Goal: Information Seeking & Learning: Learn about a topic

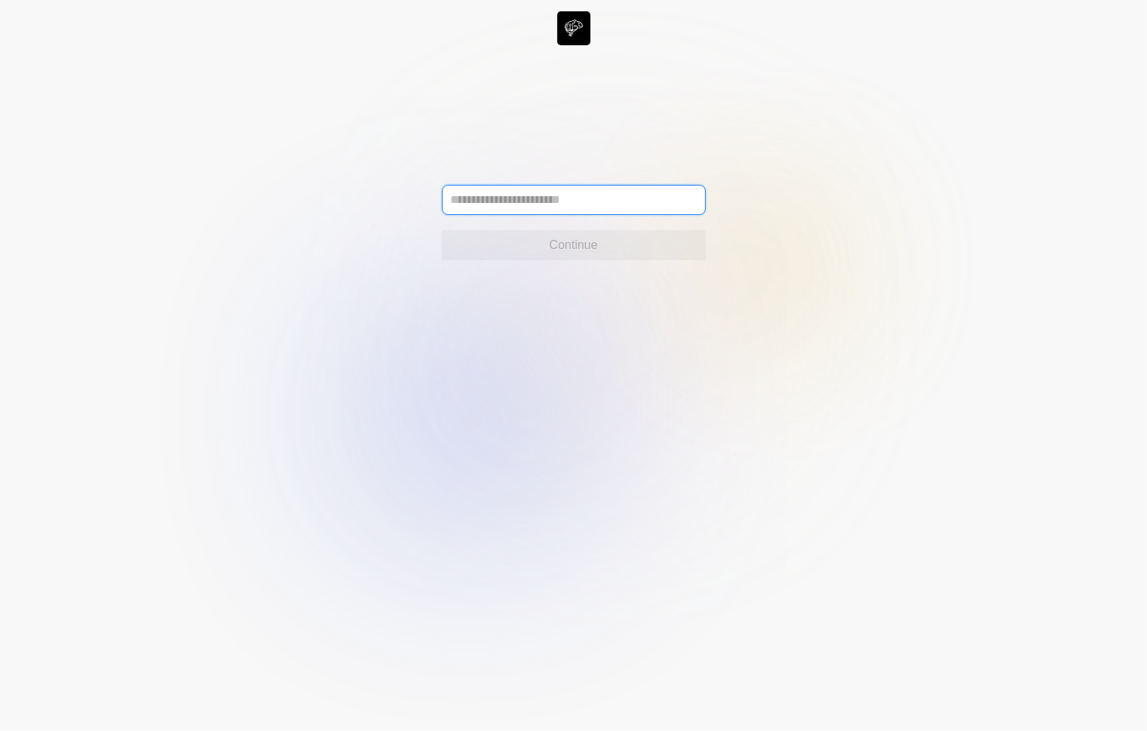
click at [628, 186] on input "text" at bounding box center [574, 200] width 264 height 30
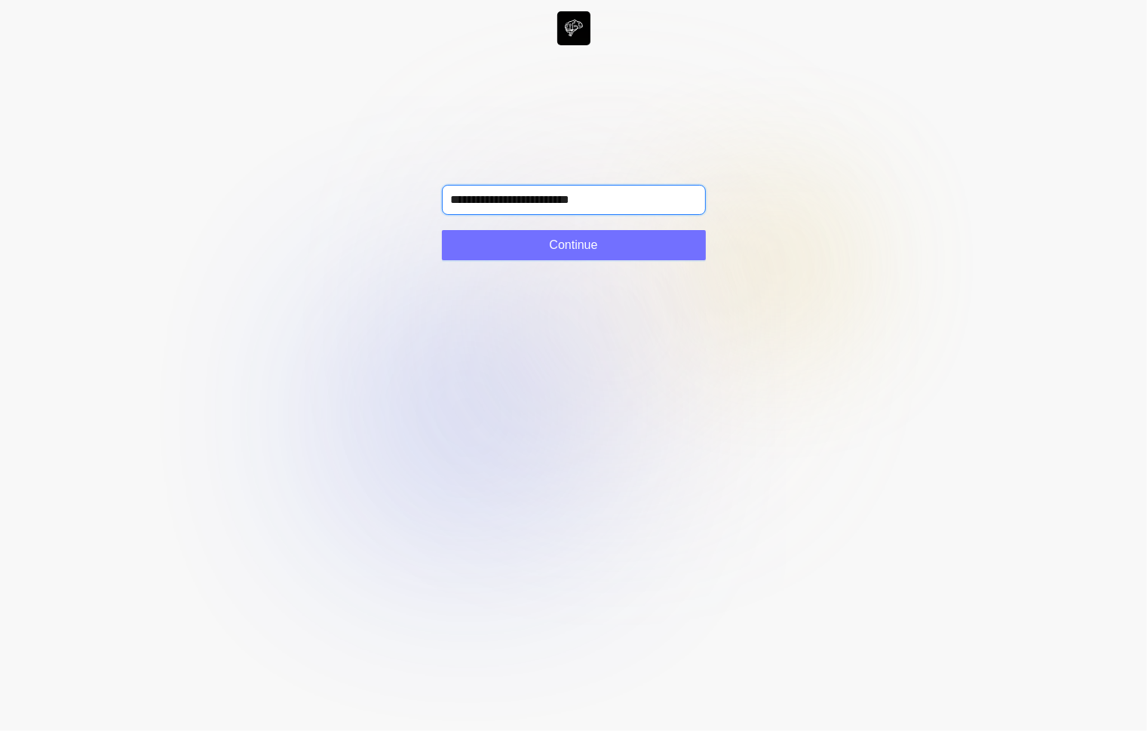
type input "**********"
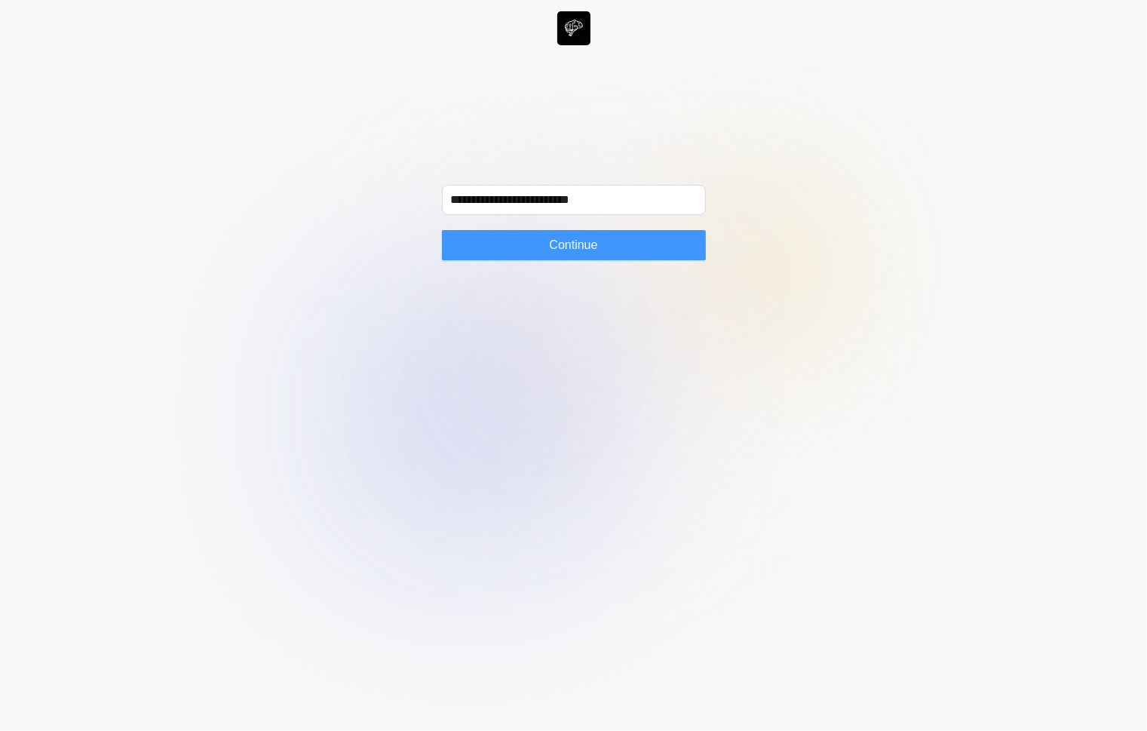
click at [683, 254] on button "Continue" at bounding box center [574, 245] width 264 height 30
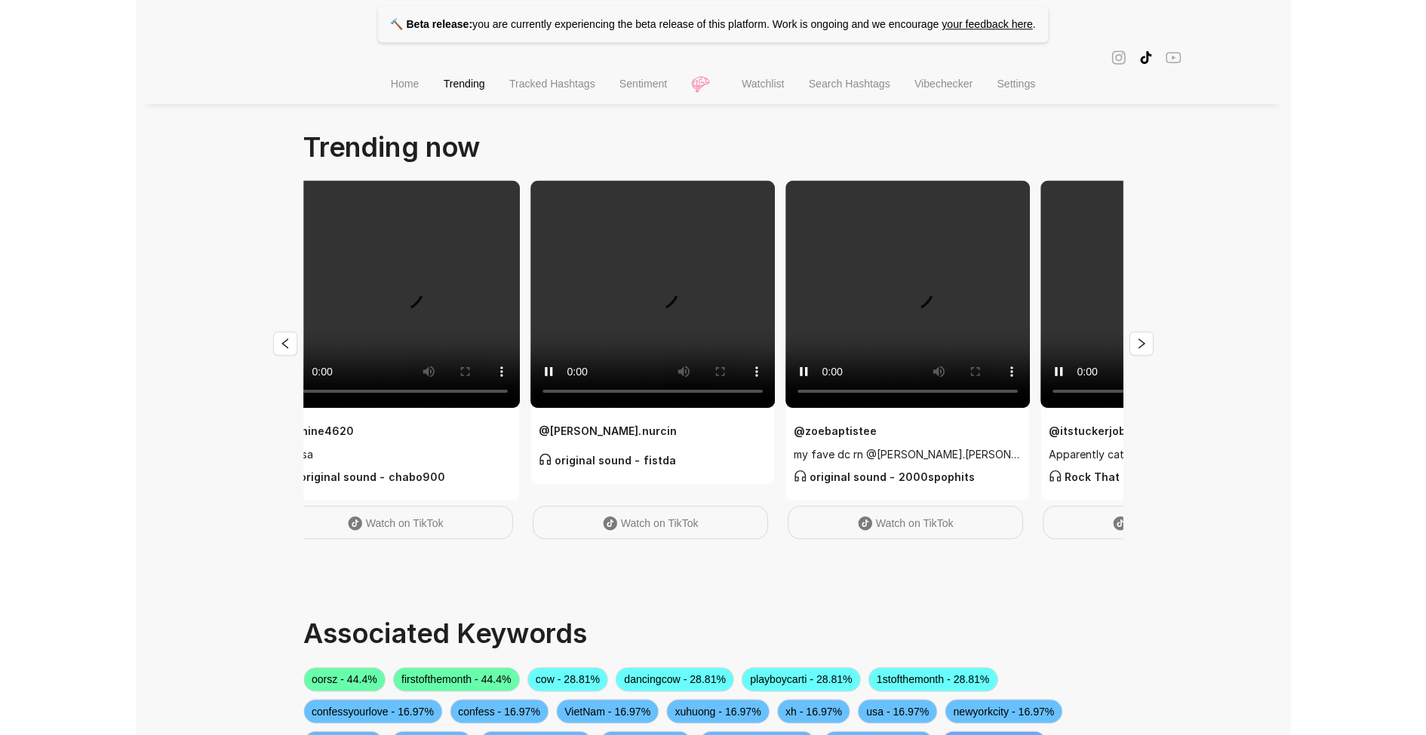
scroll to position [0, 1754]
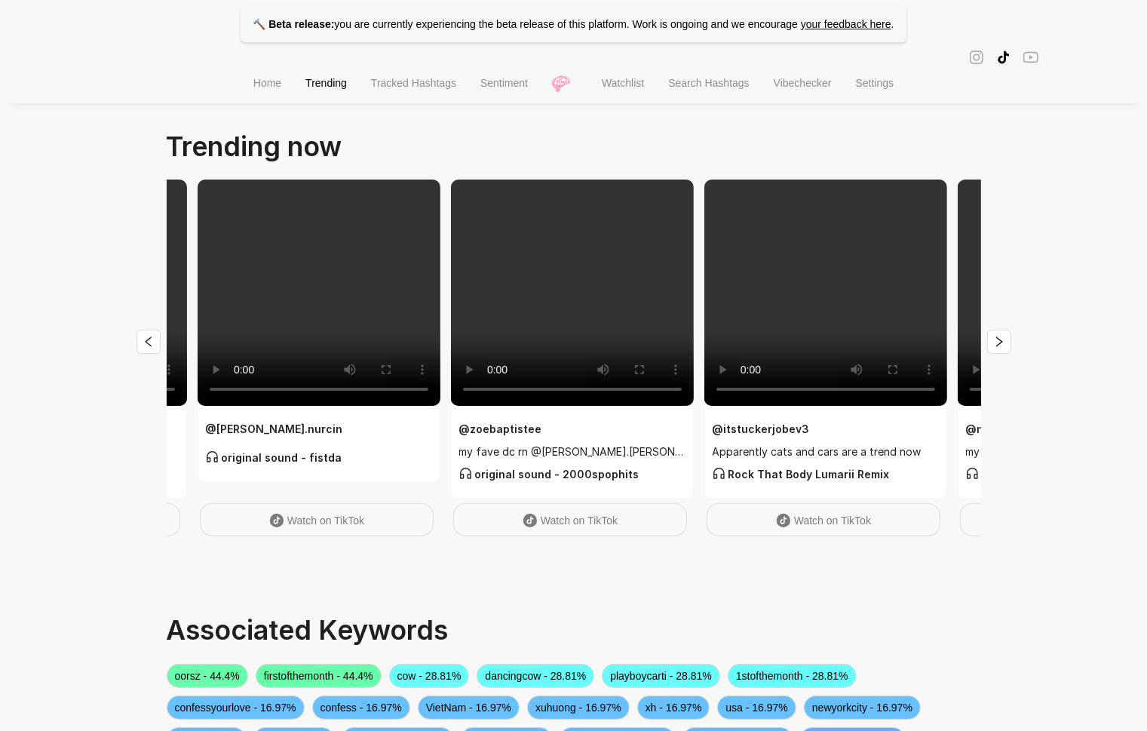
click at [502, 79] on span "Sentiment" at bounding box center [504, 83] width 48 height 12
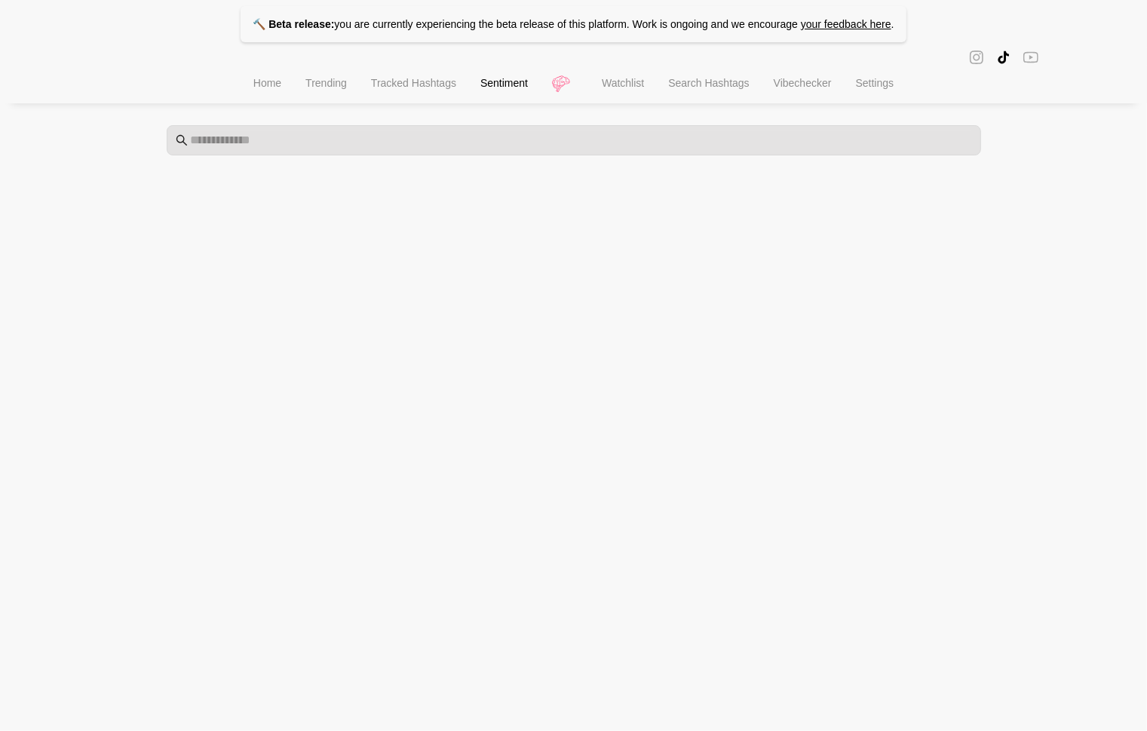
click at [635, 89] on span "Watchlist" at bounding box center [623, 83] width 42 height 12
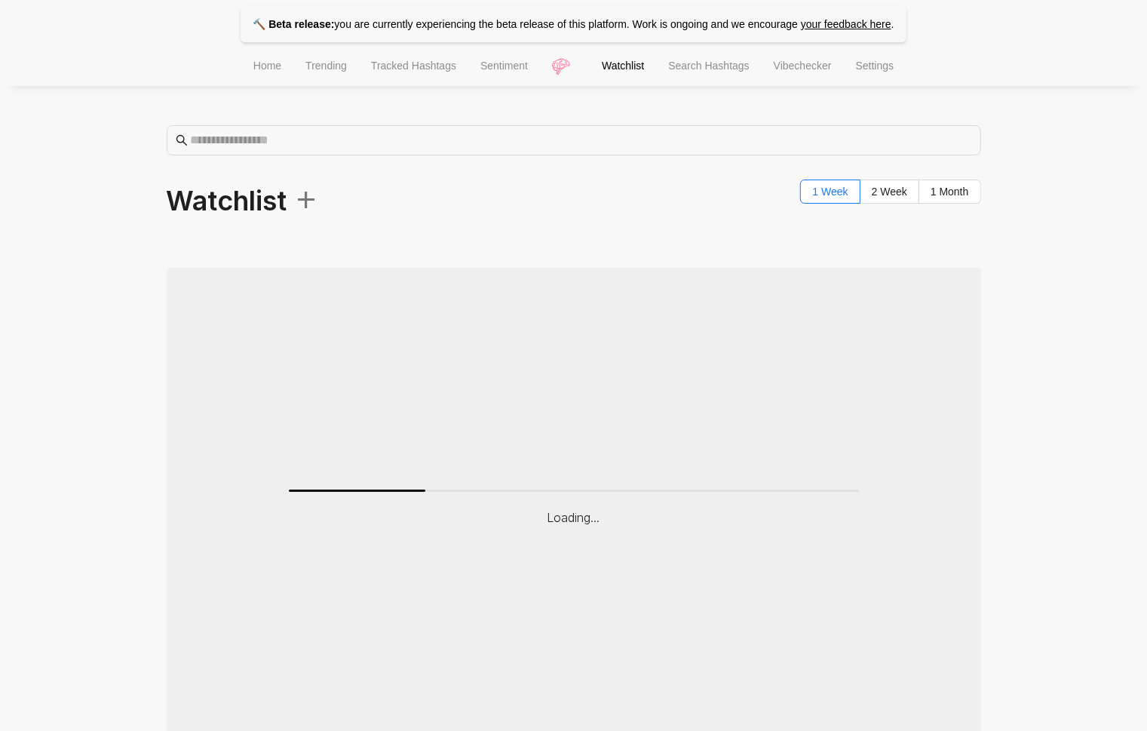
click at [698, 86] on li "Search Hashtags" at bounding box center [708, 67] width 105 height 38
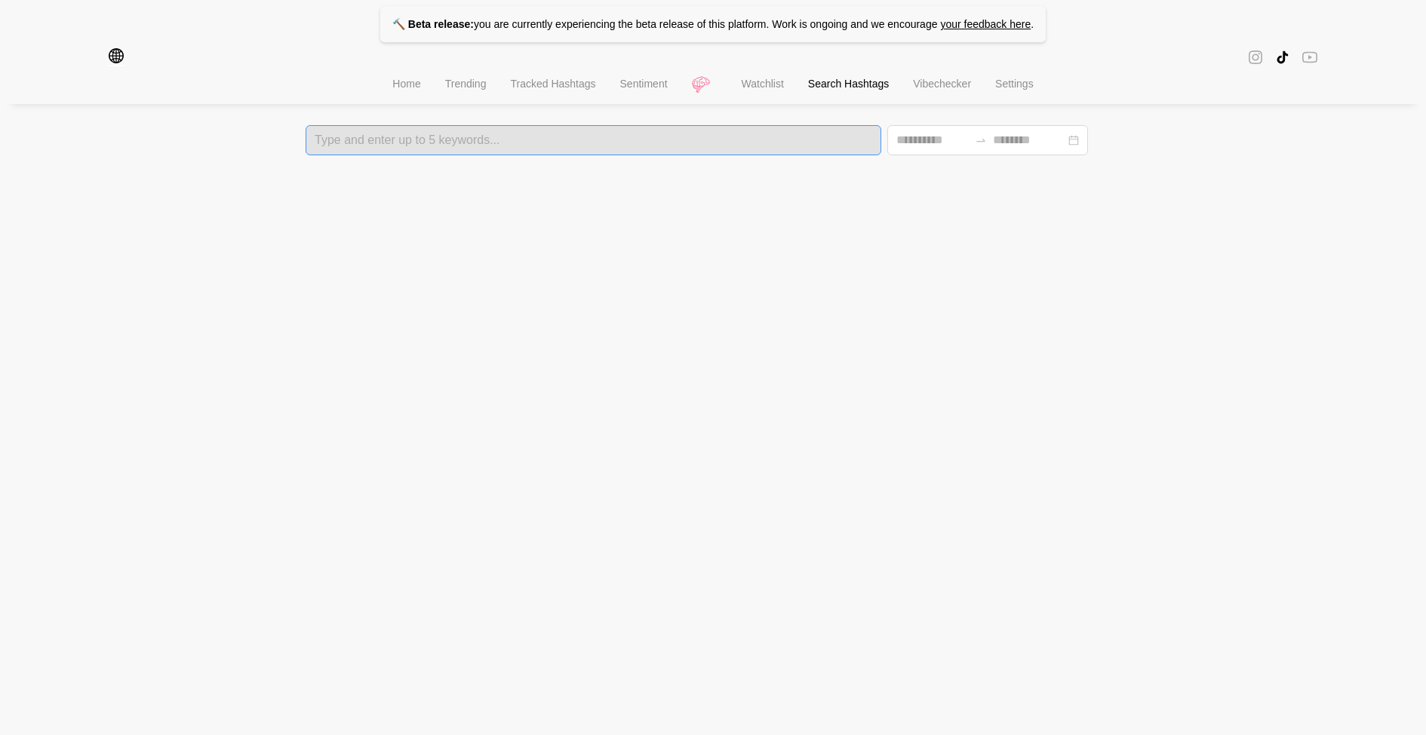
click at [541, 150] on div "Type and enter up to 5 keywords..." at bounding box center [592, 140] width 575 height 30
click at [541, 146] on div at bounding box center [593, 140] width 566 height 11
click at [576, 89] on span "Tracked Hashtags" at bounding box center [552, 84] width 85 height 12
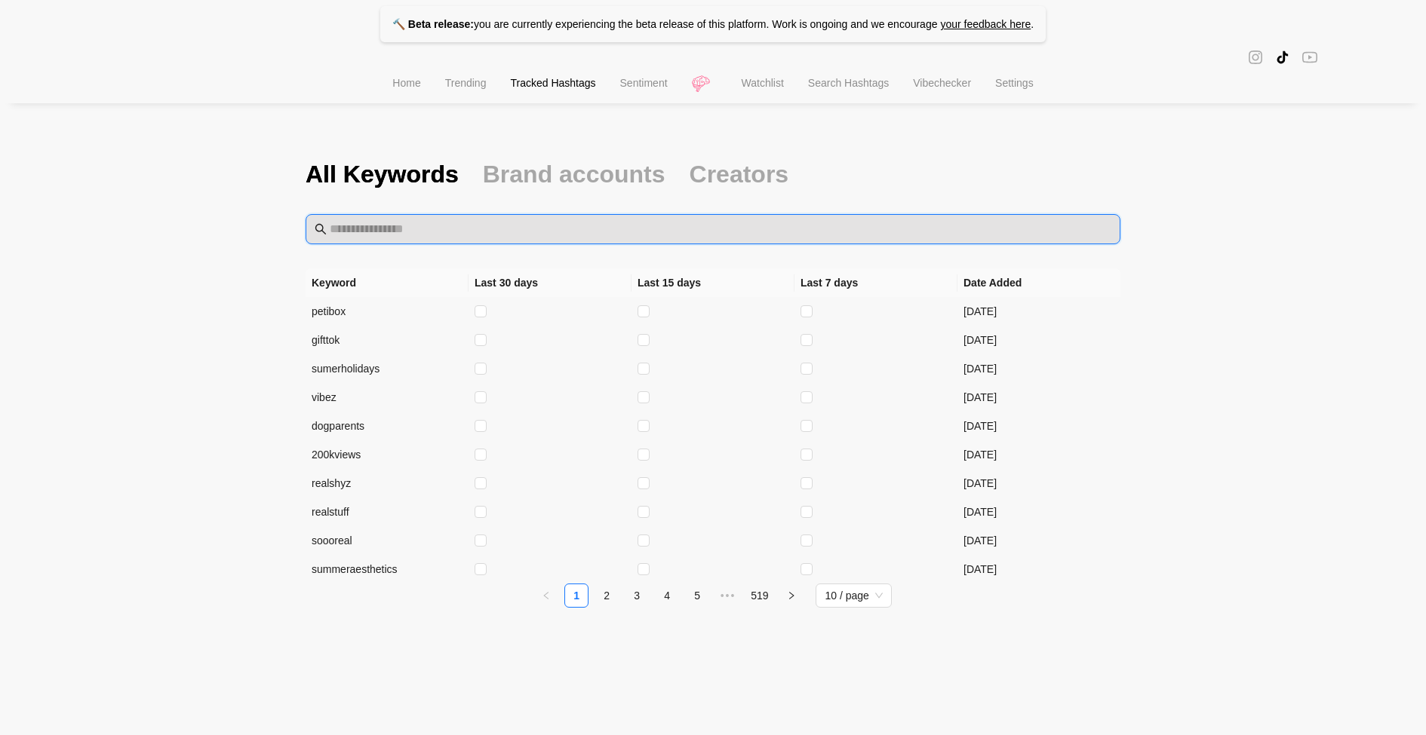
click at [600, 232] on input "text" at bounding box center [720, 229] width 781 height 18
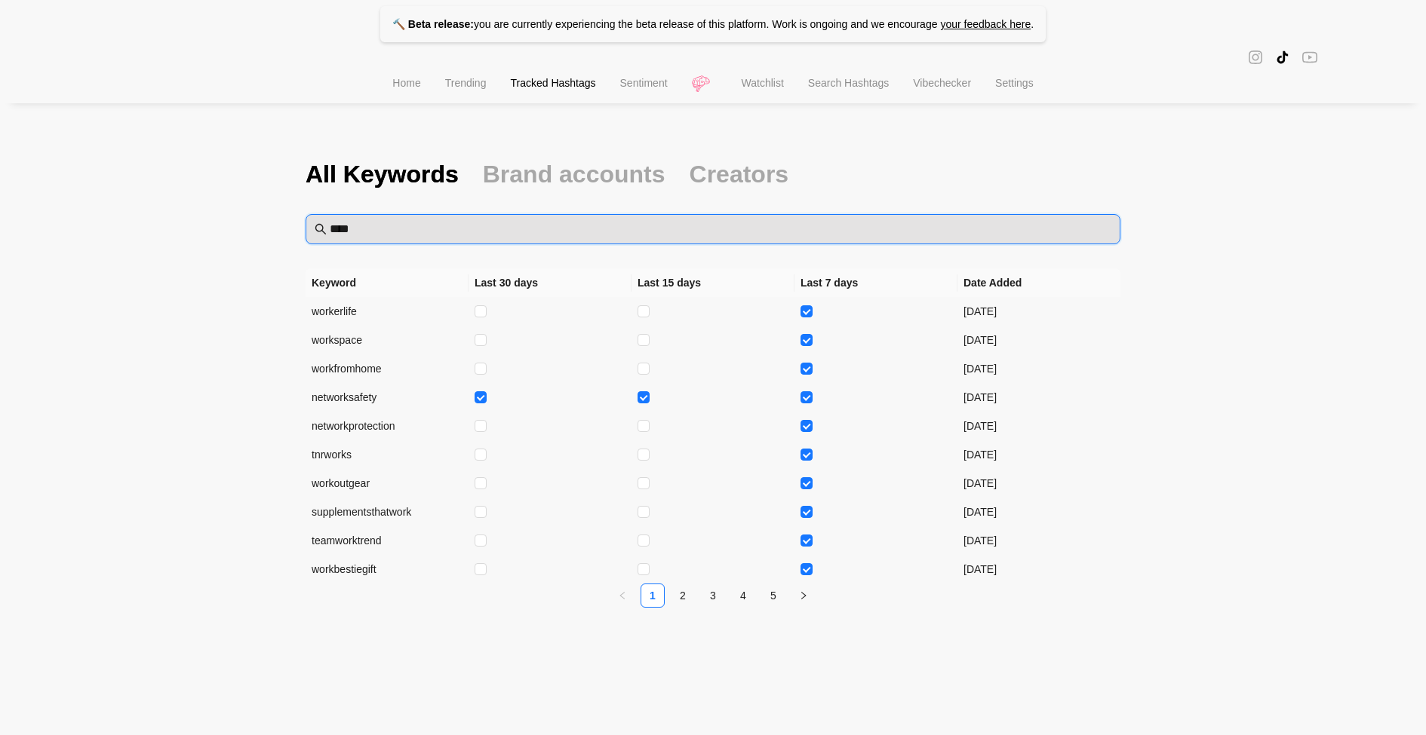
type input "****"
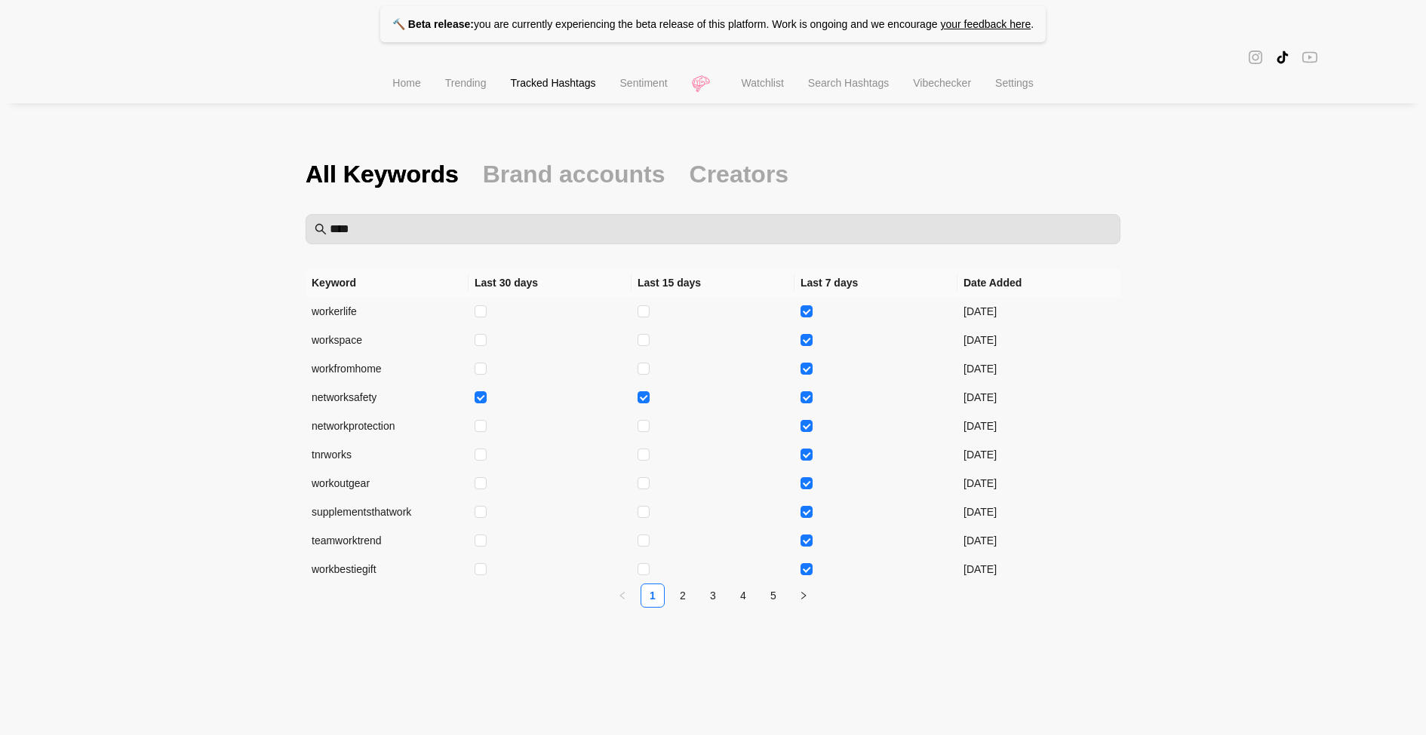
click at [830, 87] on span "Search Hashtags" at bounding box center [848, 83] width 81 height 12
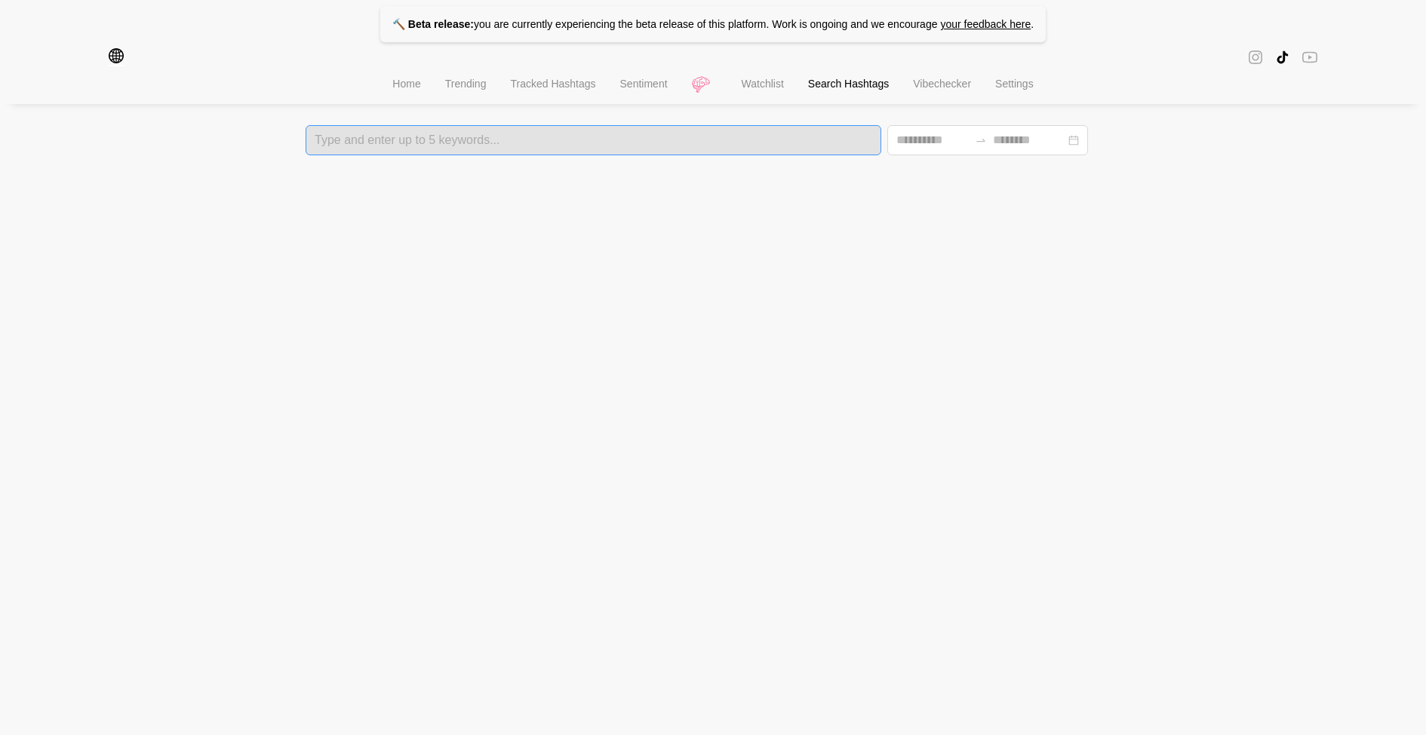
click at [709, 149] on div "Type and enter up to 5 keywords..." at bounding box center [592, 140] width 575 height 30
type input "*********"
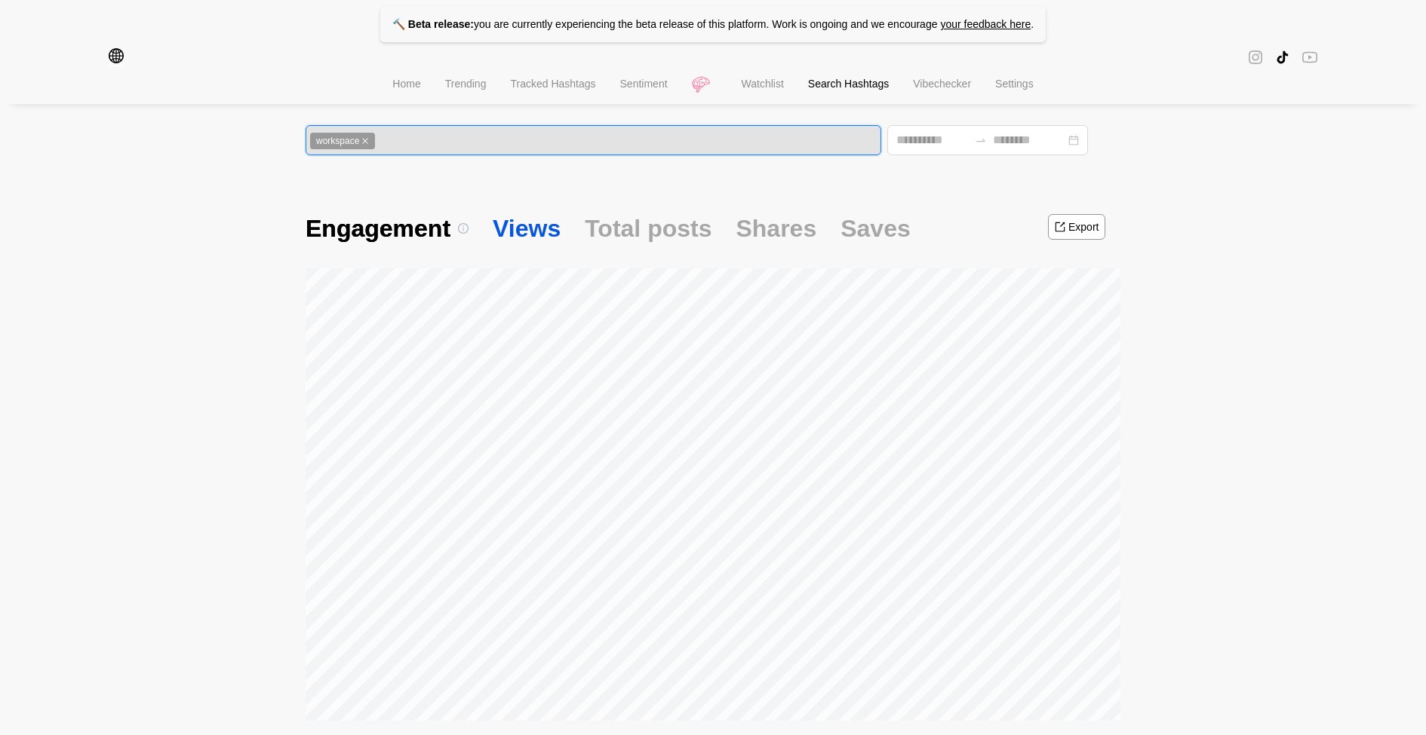
click at [528, 228] on span "Views" at bounding box center [527, 229] width 68 height 32
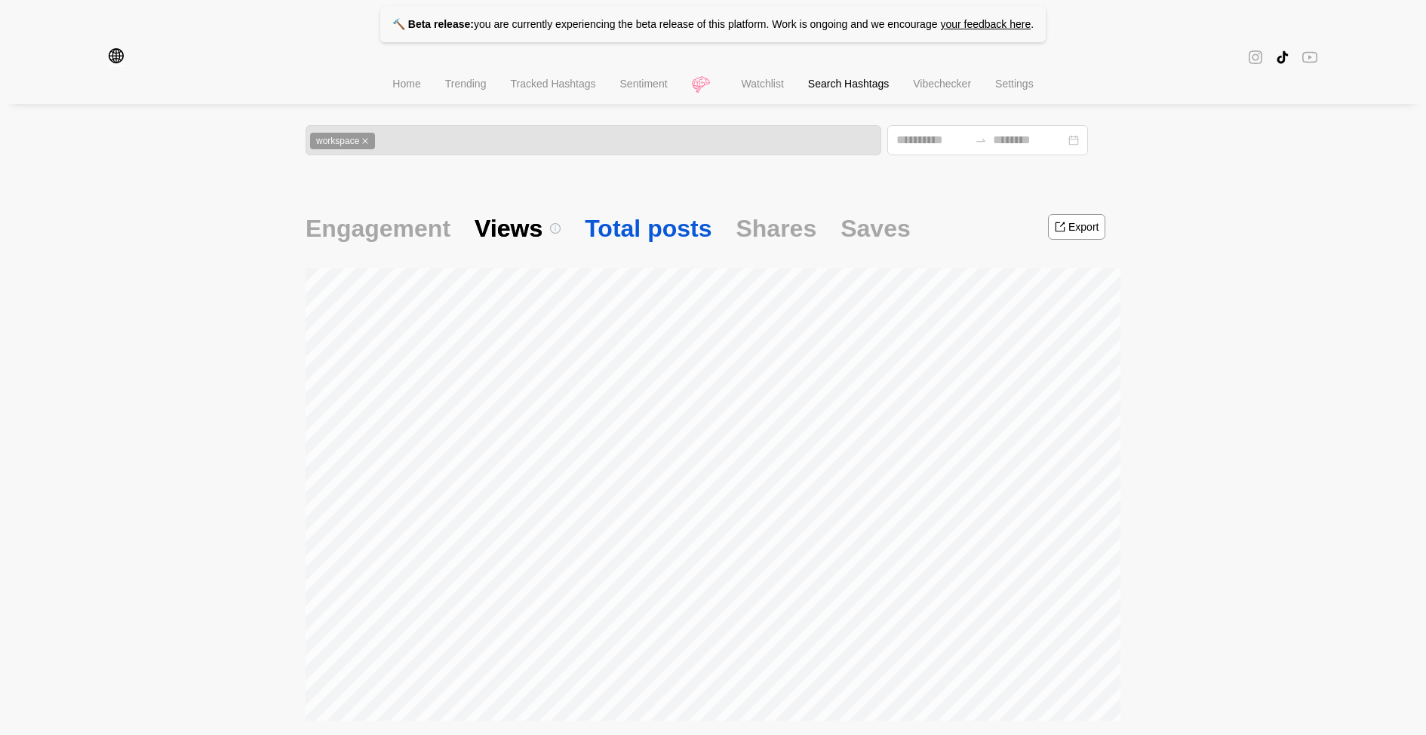
click at [665, 232] on span "Total posts" at bounding box center [648, 229] width 127 height 32
click at [367, 231] on span "Engagement" at bounding box center [377, 229] width 145 height 32
click at [736, 222] on span "Shares" at bounding box center [775, 229] width 81 height 32
click at [412, 224] on span "Engagement" at bounding box center [377, 229] width 145 height 32
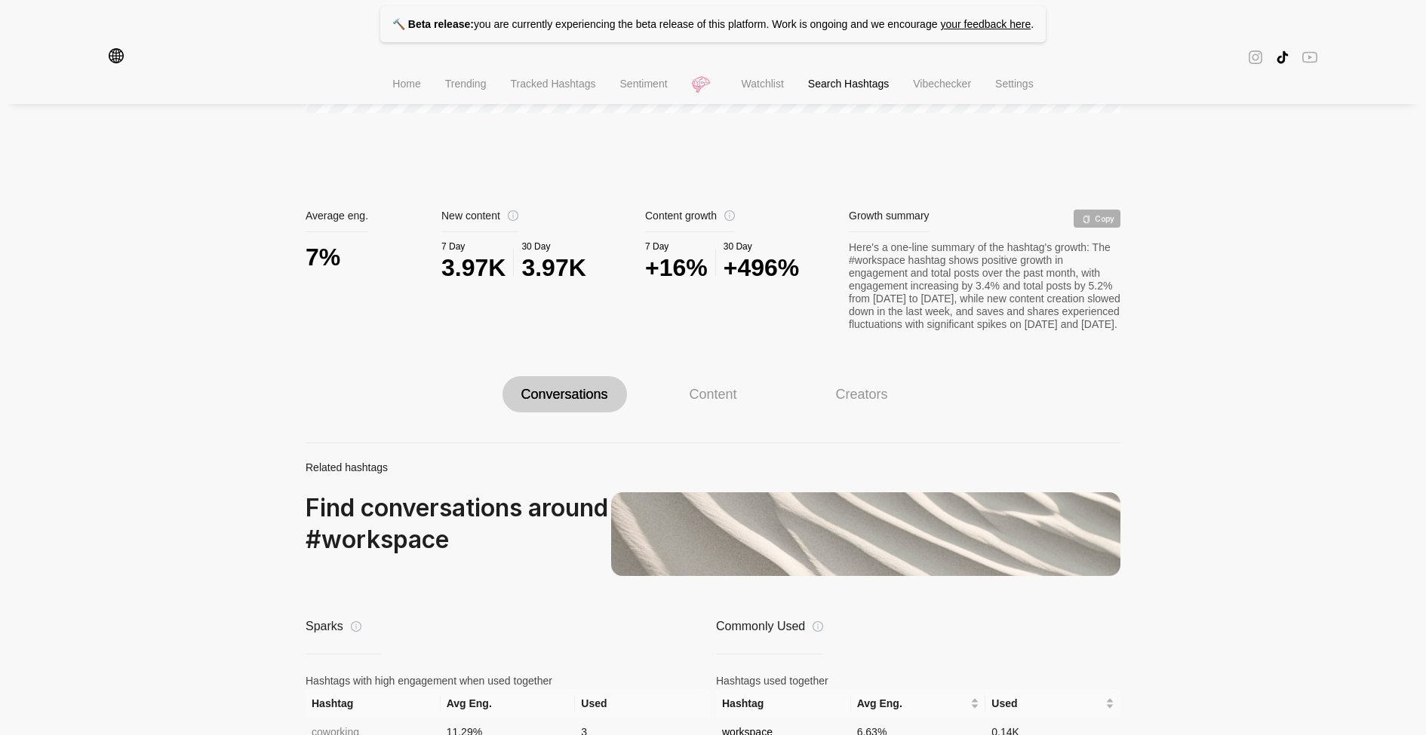
scroll to position [605, 0]
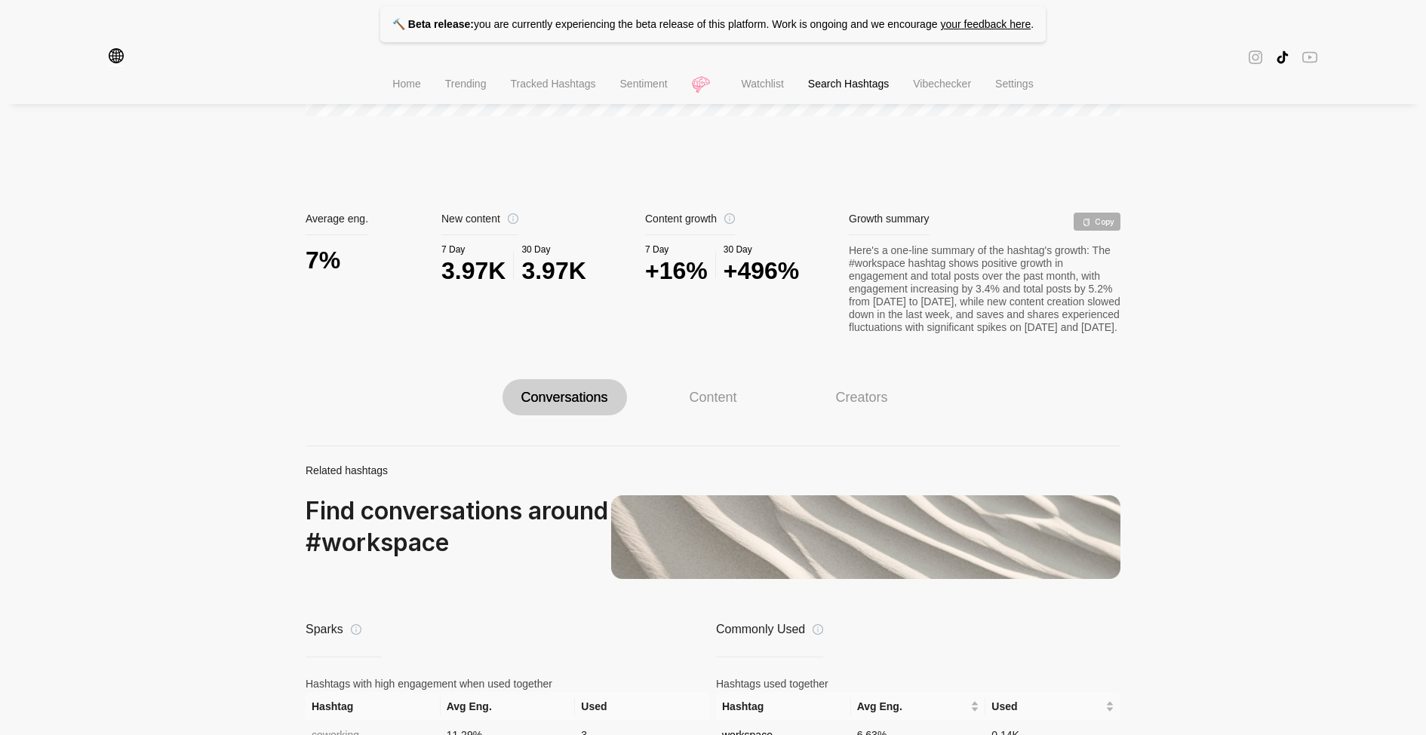
click at [683, 415] on div "Content" at bounding box center [713, 397] width 124 height 36
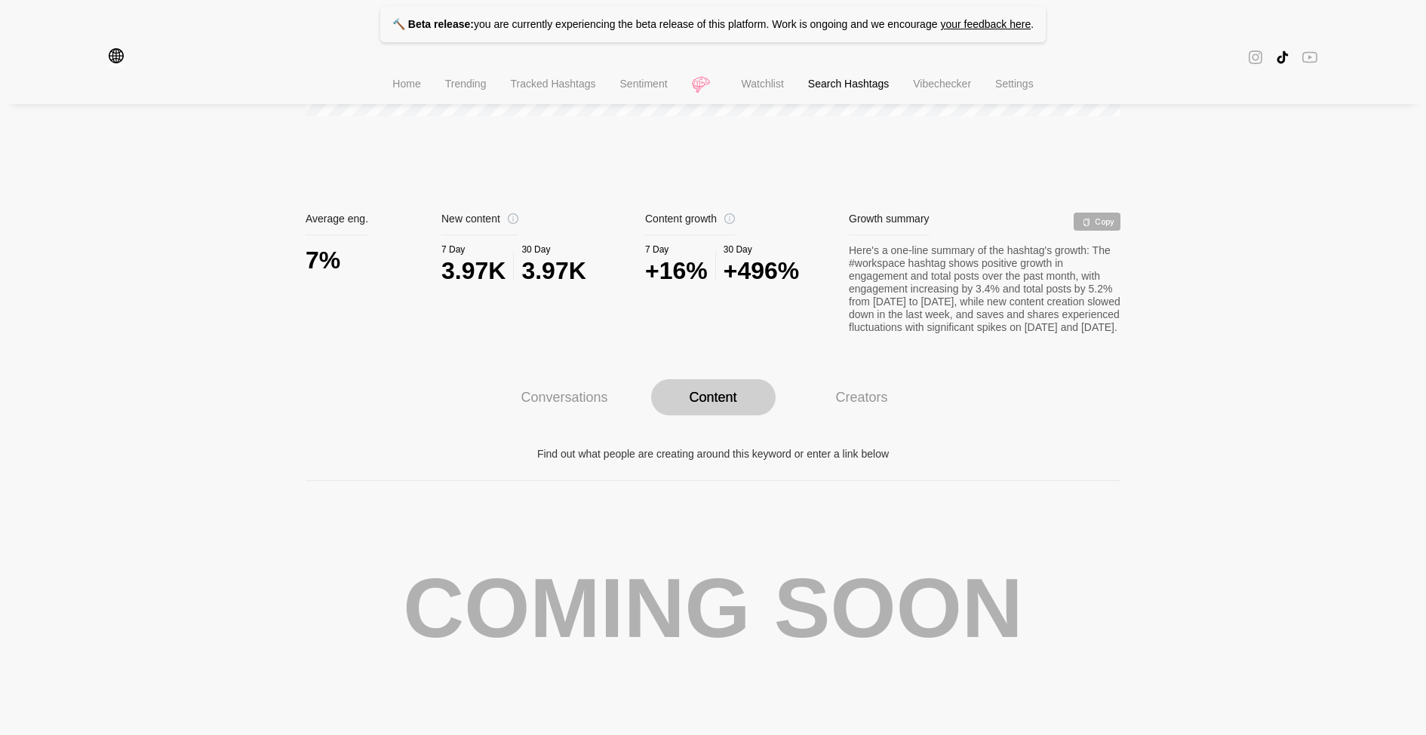
click at [560, 83] on span "Tracked Hashtags" at bounding box center [552, 84] width 85 height 12
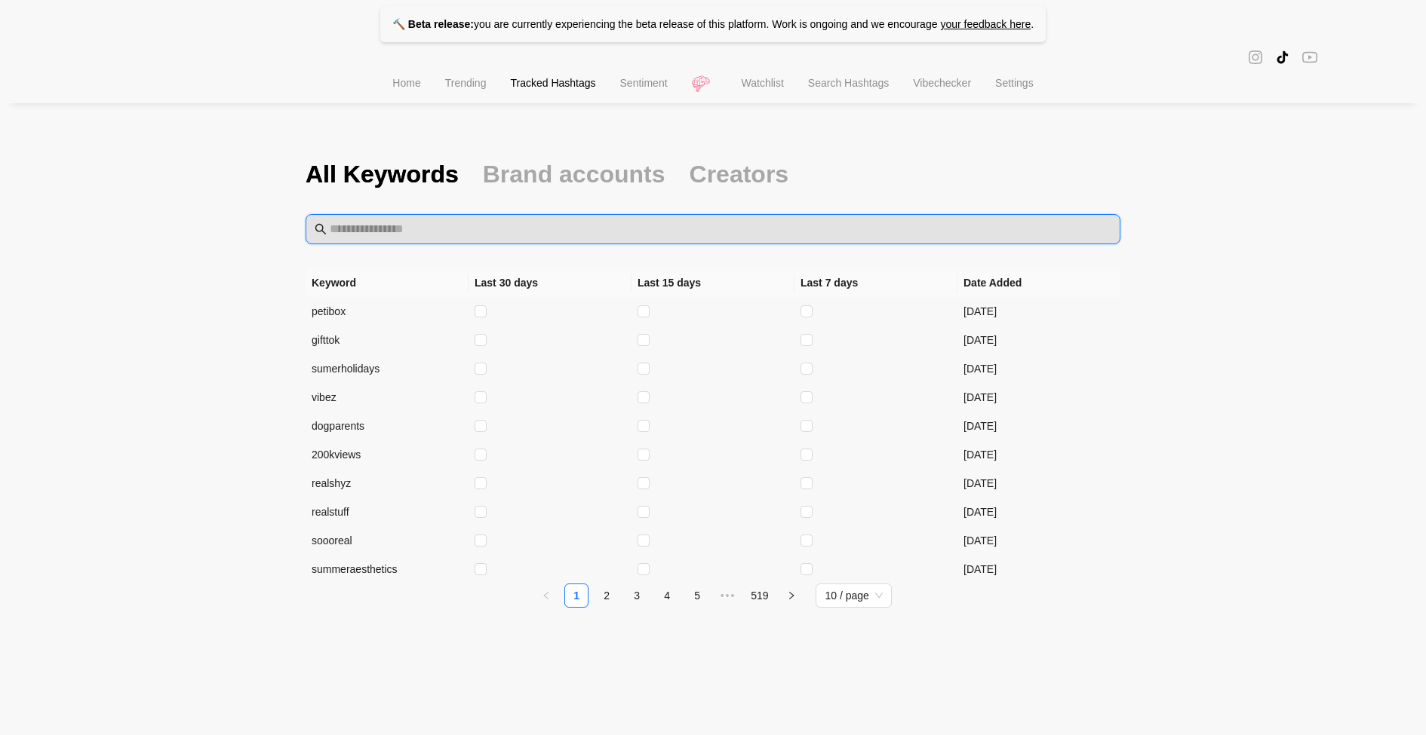
click at [527, 225] on input "text" at bounding box center [720, 229] width 781 height 18
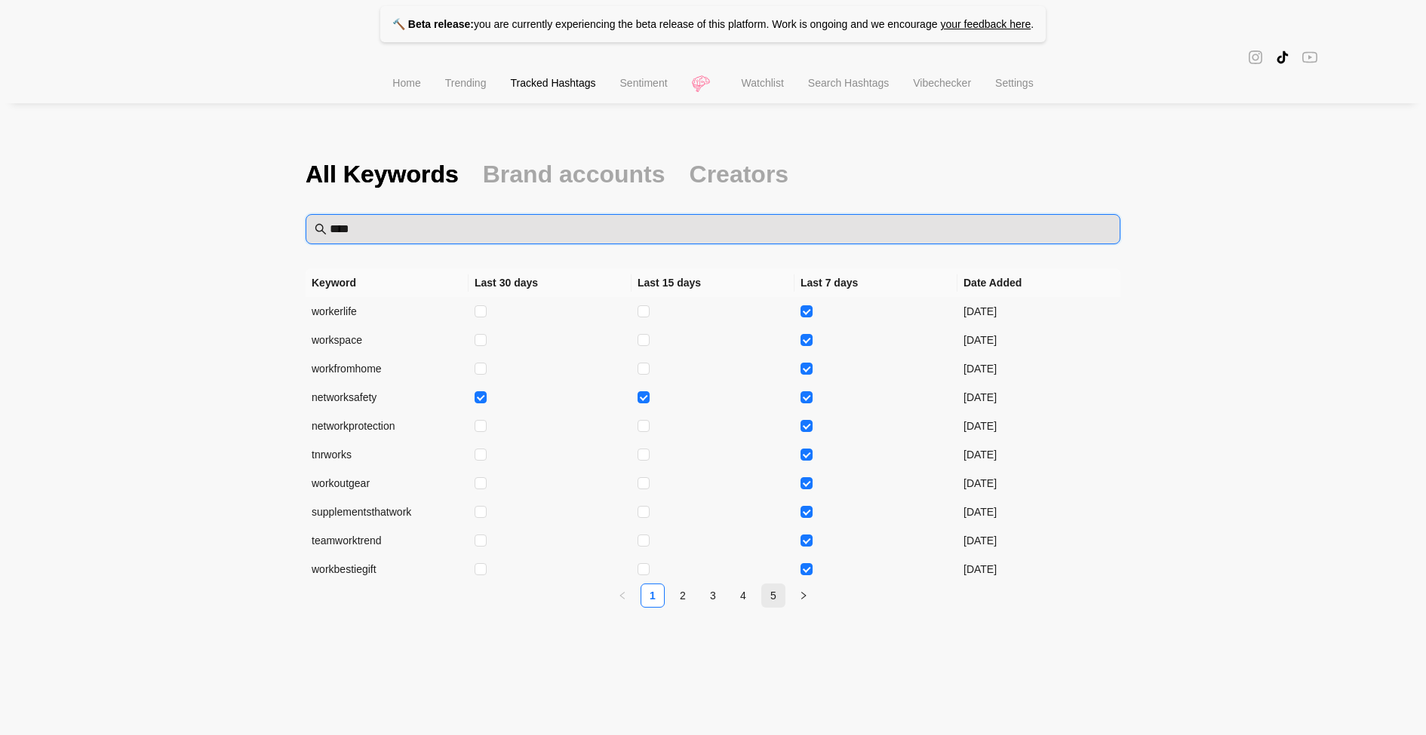
type input "****"
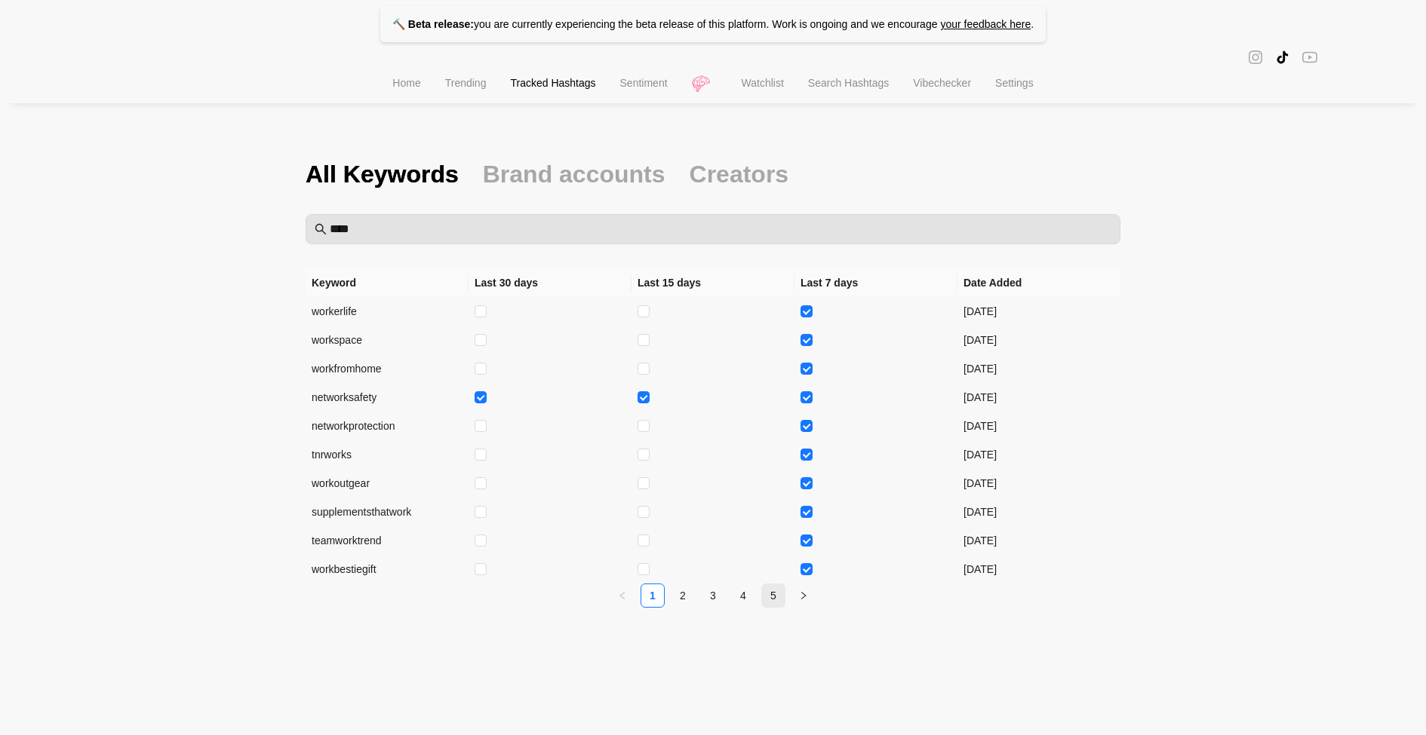
click at [763, 599] on link "5" at bounding box center [773, 596] width 23 height 23
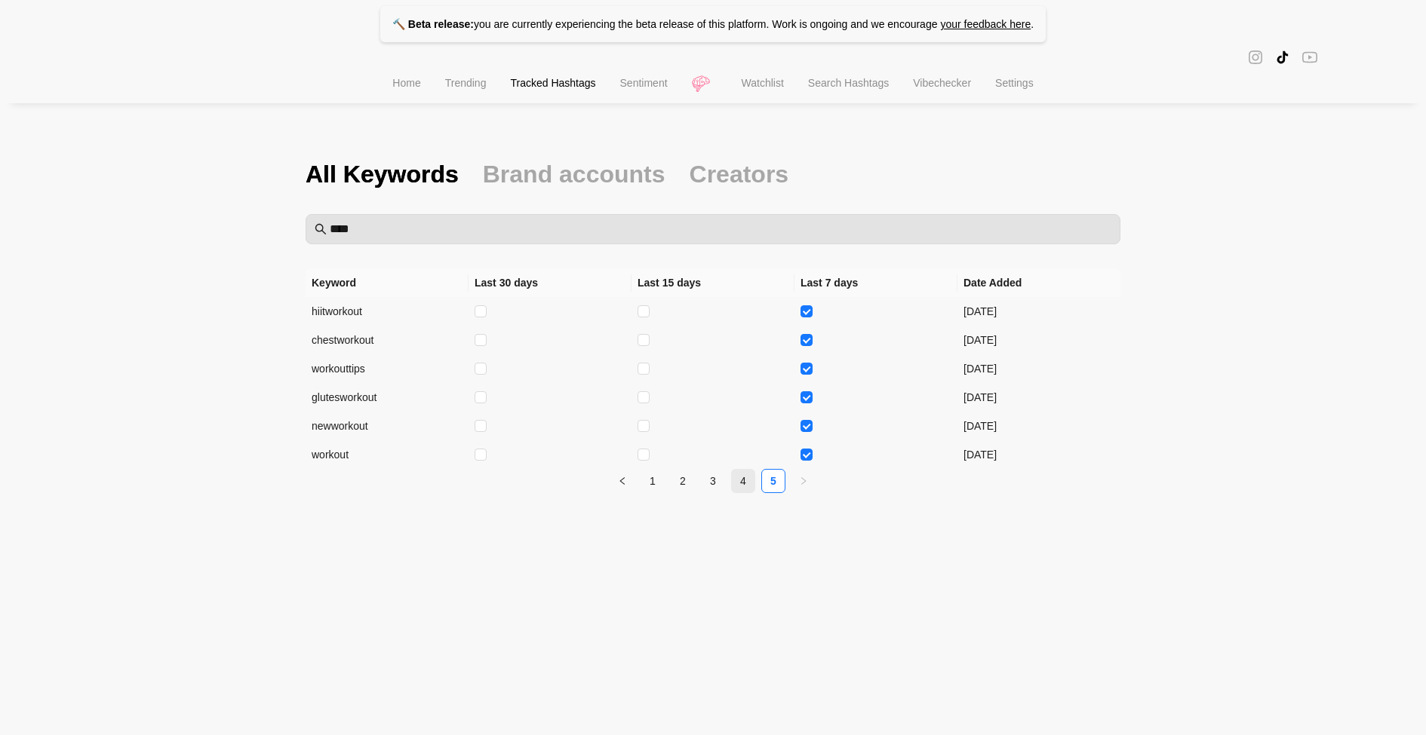
click at [738, 480] on link "4" at bounding box center [743, 481] width 23 height 23
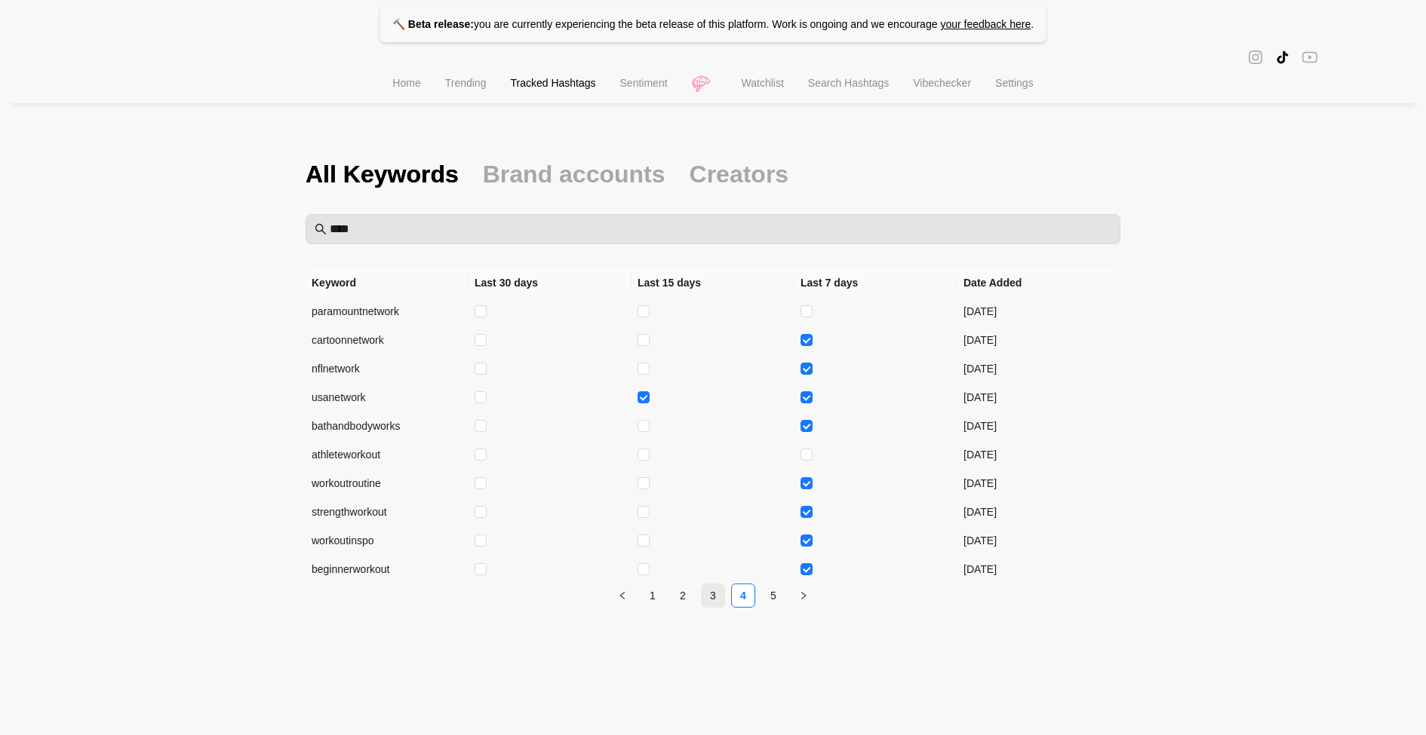
click at [712, 591] on link "3" at bounding box center [712, 596] width 23 height 23
click at [824, 95] on li "Search Hashtags" at bounding box center [848, 85] width 105 height 38
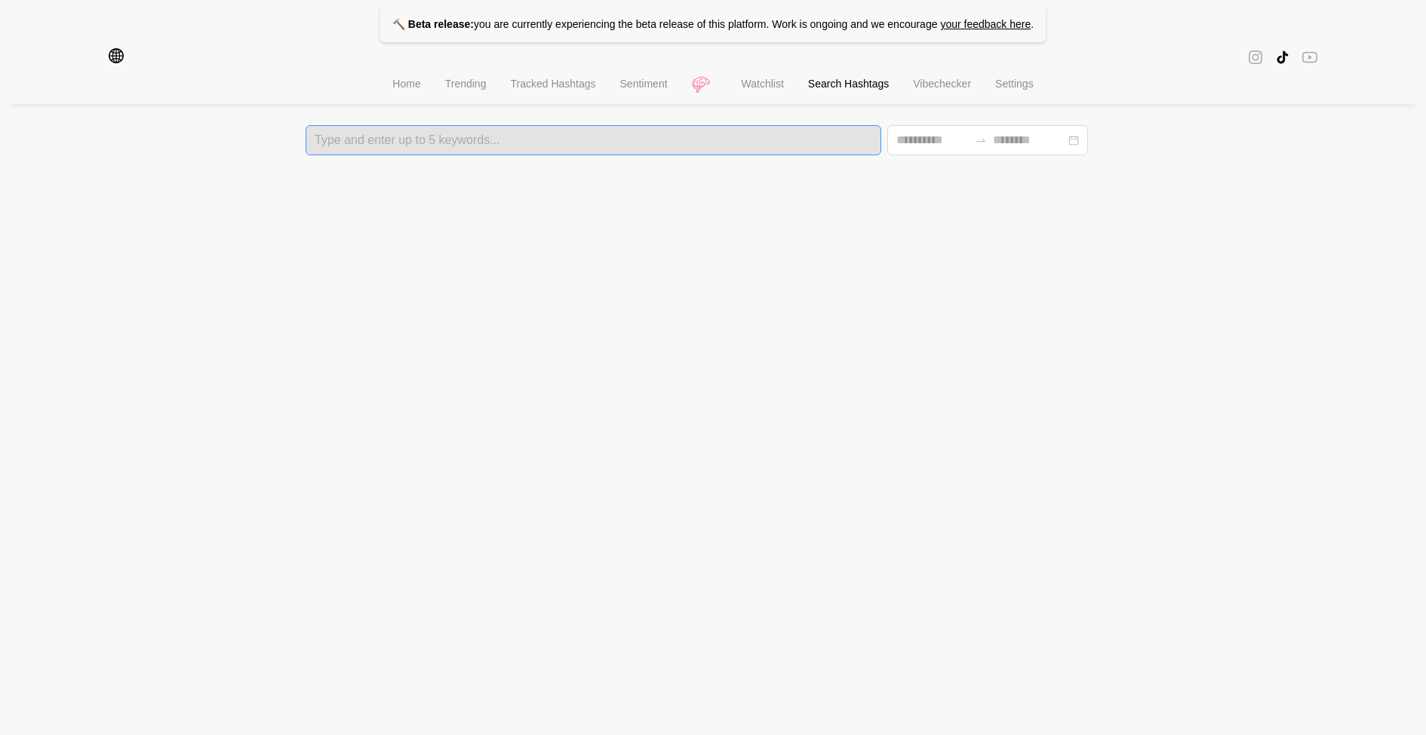
click at [750, 142] on div at bounding box center [593, 140] width 566 height 11
type input "**********"
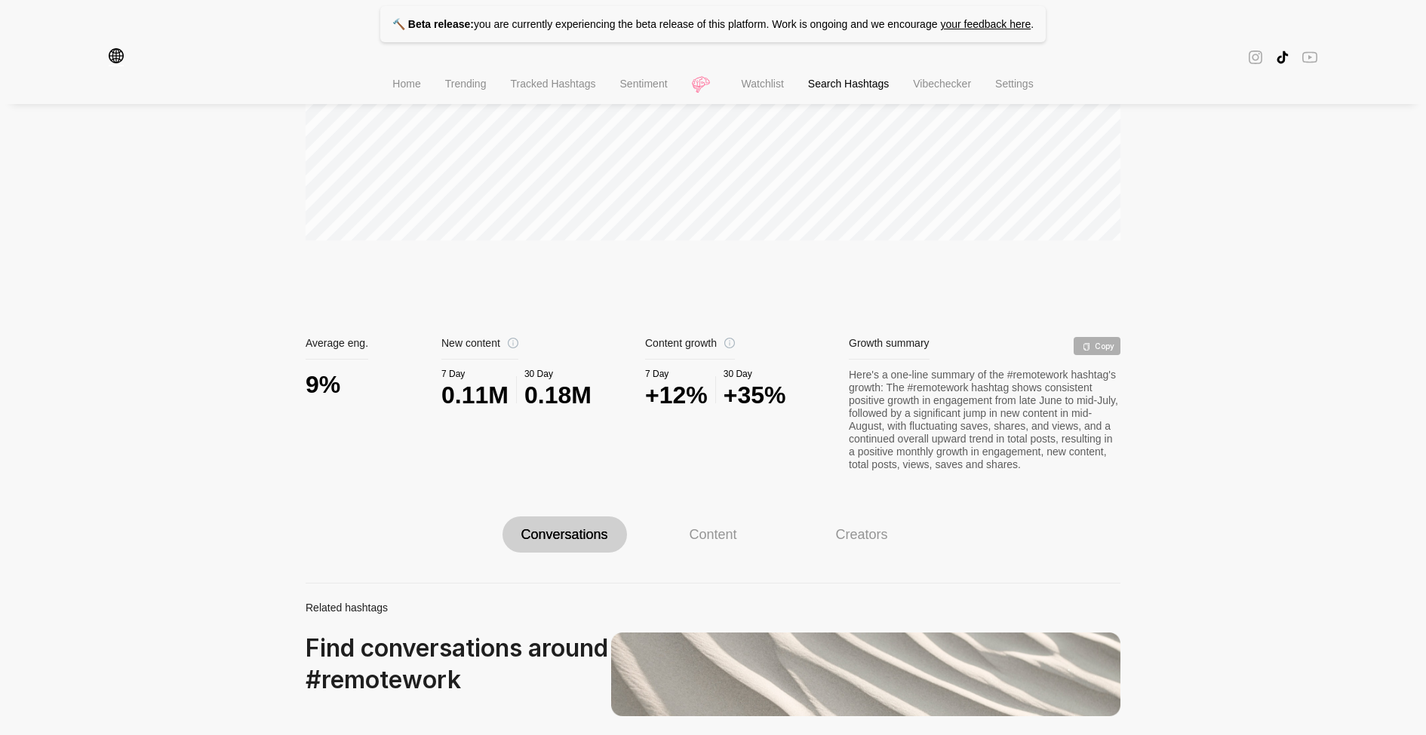
scroll to position [494, 0]
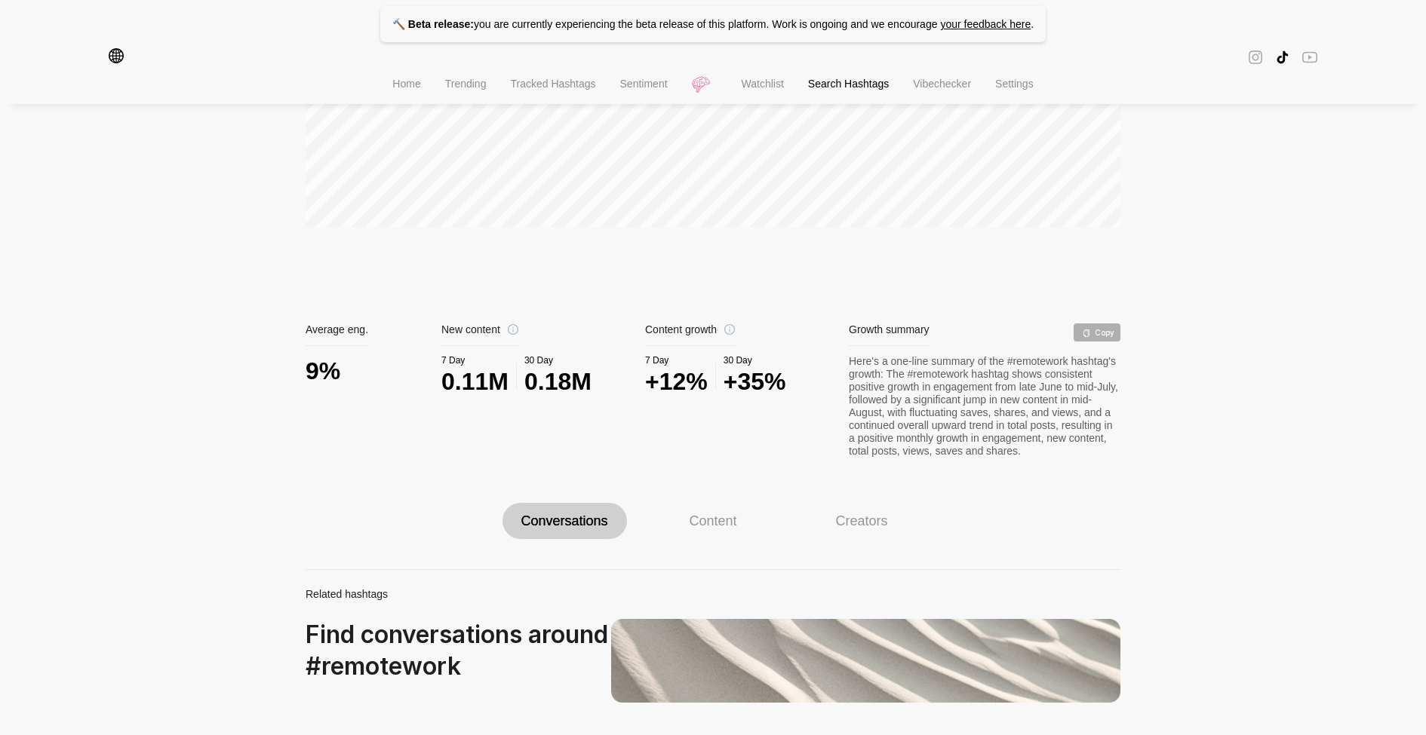
click at [766, 539] on div "Content" at bounding box center [713, 521] width 124 height 36
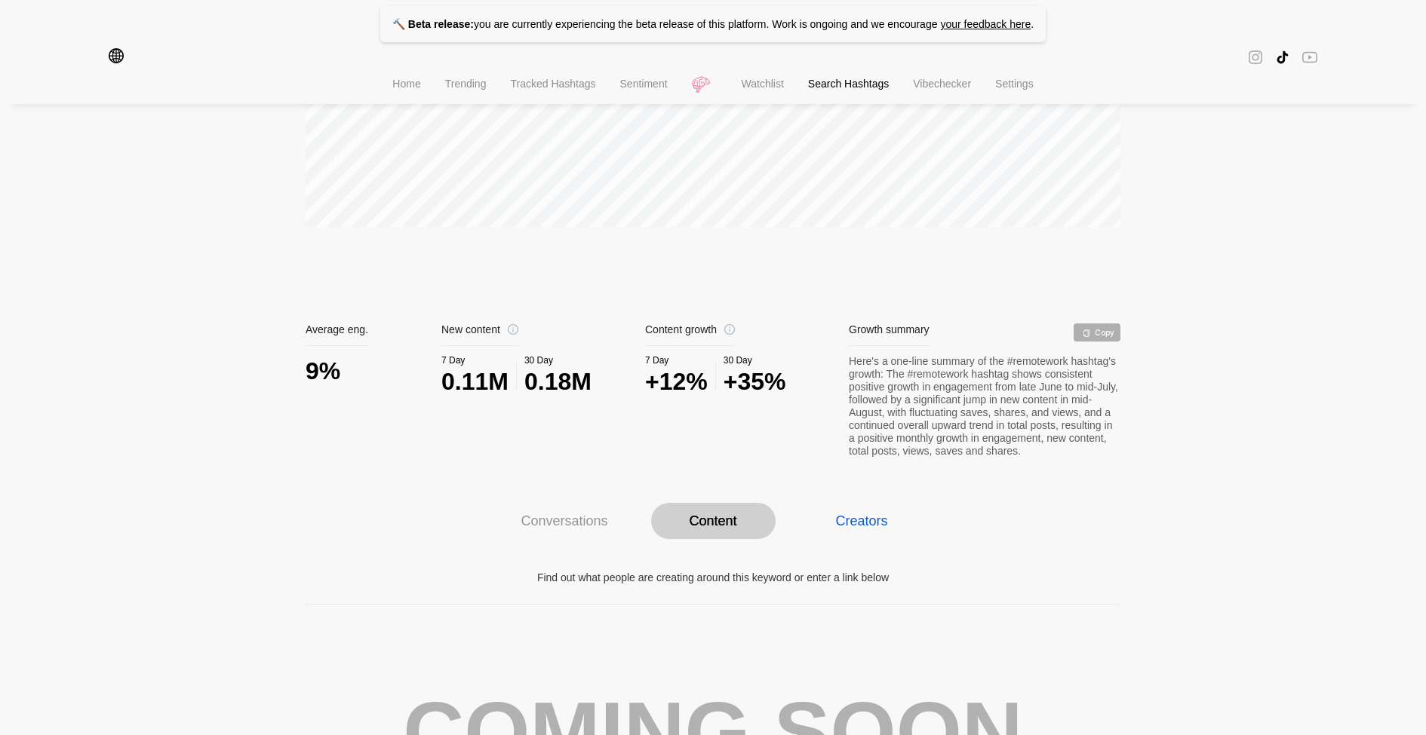
click at [837, 529] on div "Creators" at bounding box center [861, 521] width 52 height 17
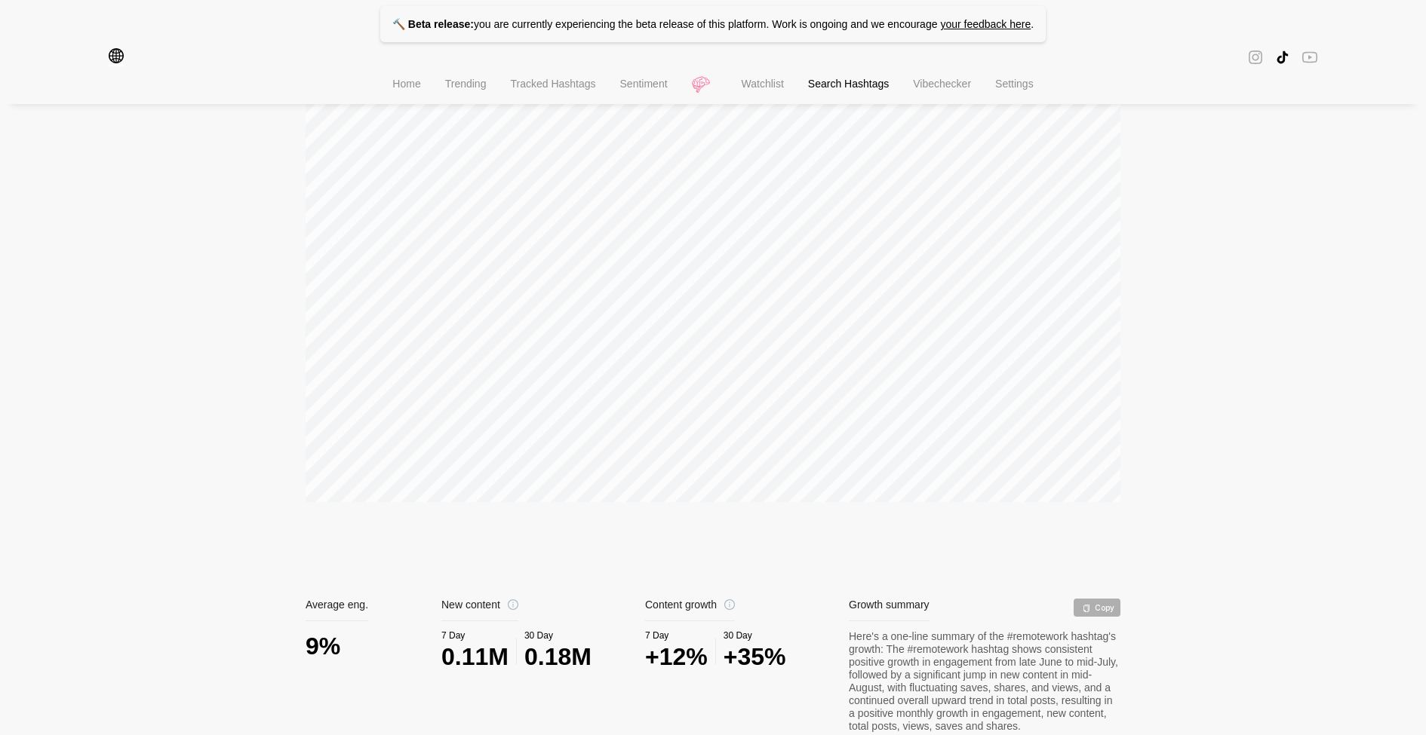
scroll to position [0, 0]
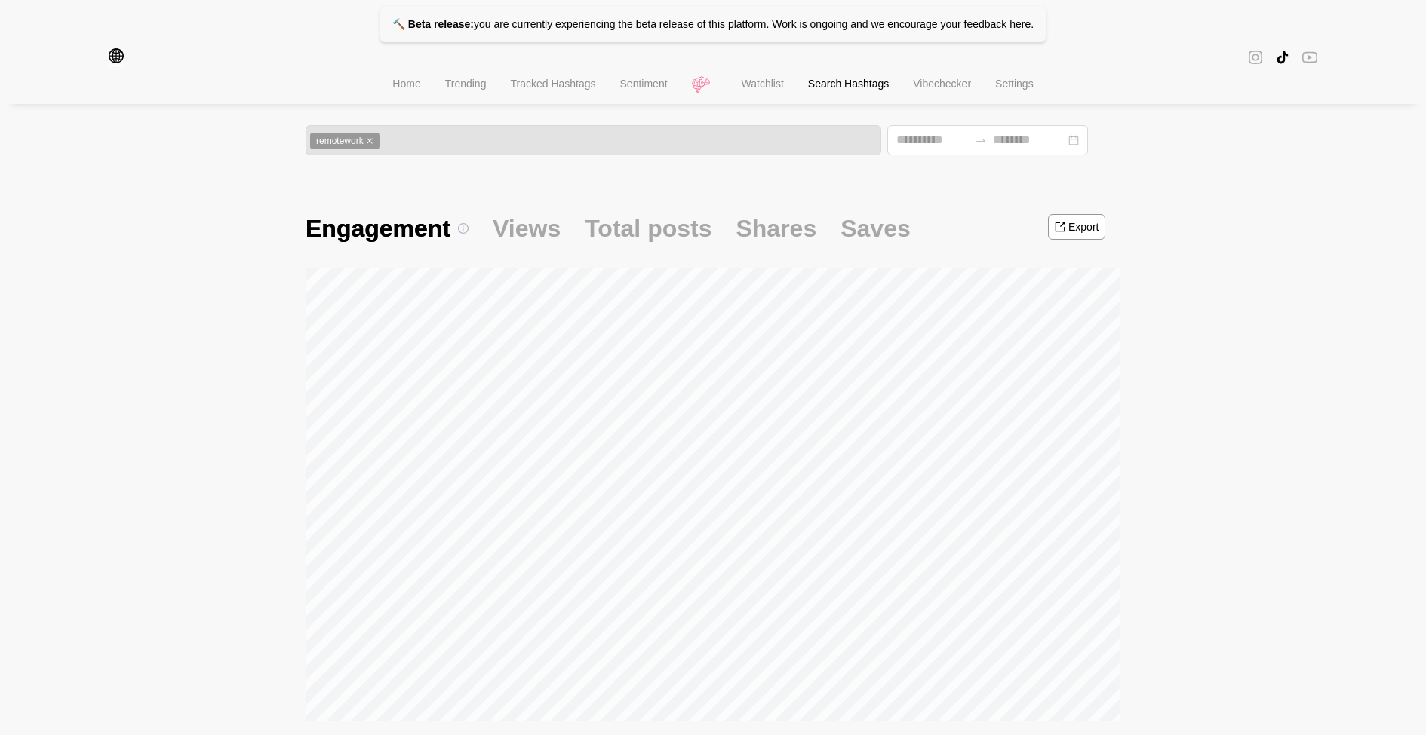
click at [396, 90] on span "Home" at bounding box center [406, 84] width 28 height 12
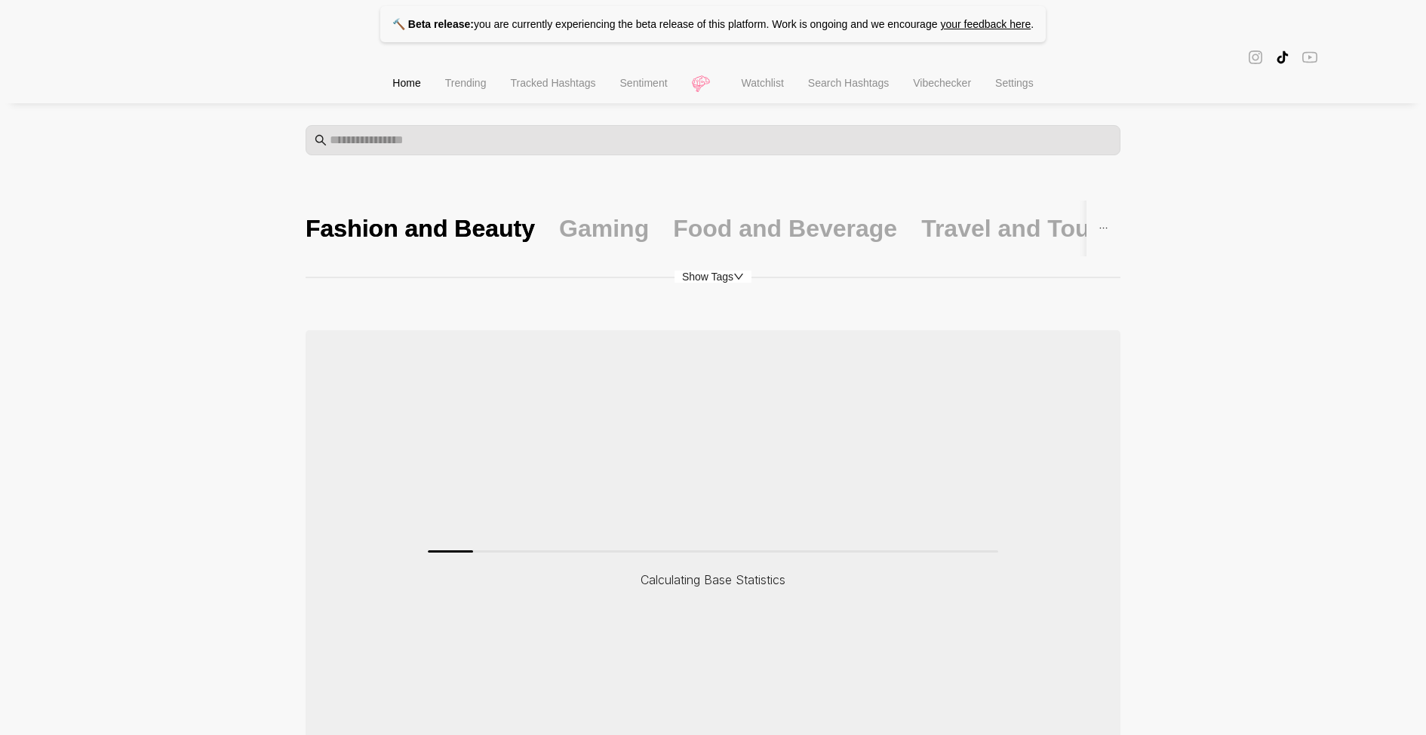
click at [468, 89] on span "Trending" at bounding box center [465, 83] width 41 height 12
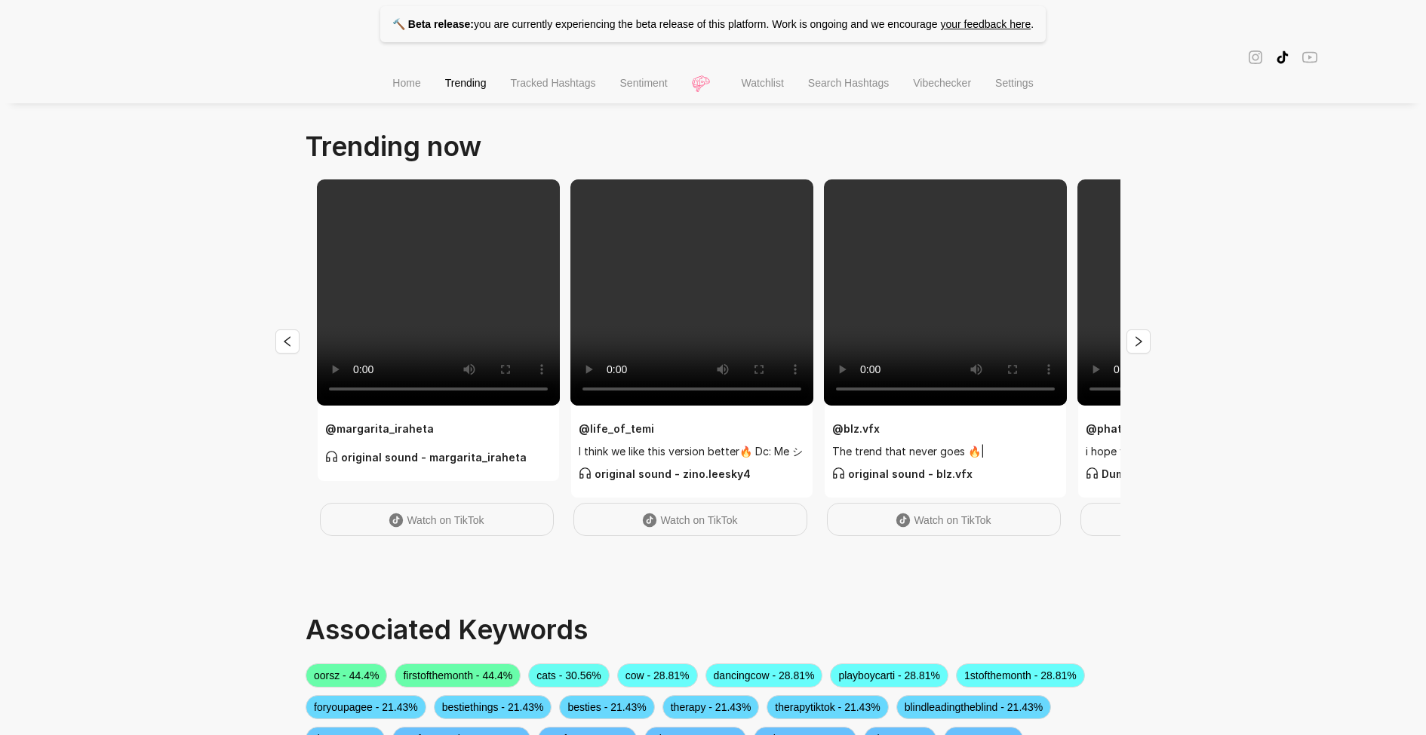
click at [758, 97] on li "Watchlist" at bounding box center [762, 85] width 66 height 38
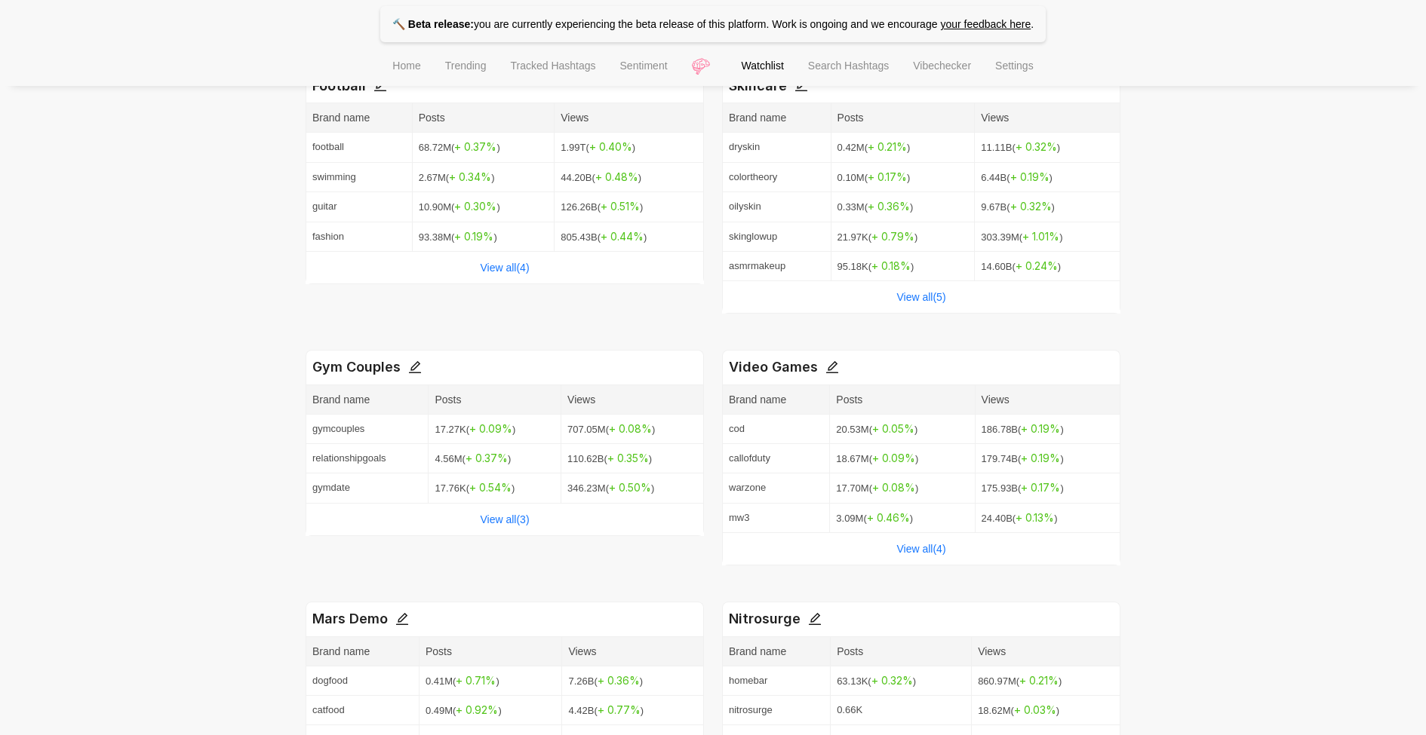
scroll to position [365, 0]
click at [513, 259] on link "View all( 4 )" at bounding box center [504, 265] width 49 height 12
